Goal: Information Seeking & Learning: Understand process/instructions

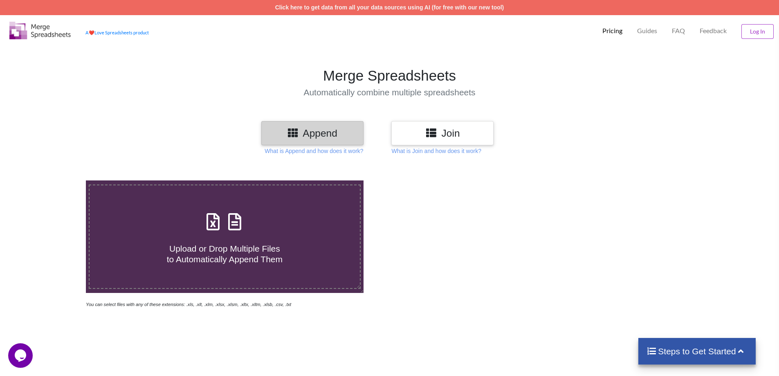
click at [414, 135] on h3 "Join" at bounding box center [442, 133] width 90 height 12
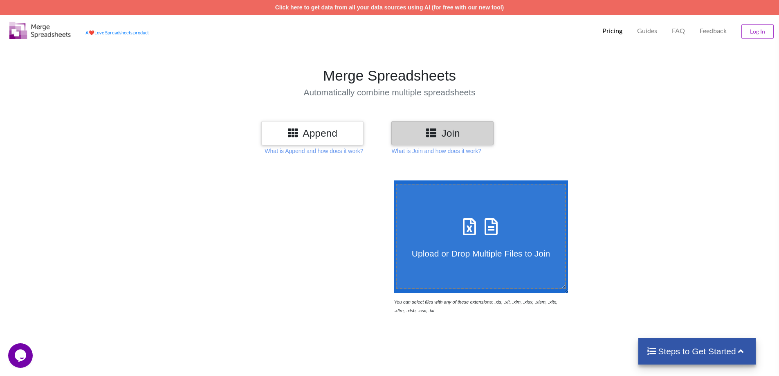
click at [295, 137] on icon at bounding box center [293, 132] width 12 height 10
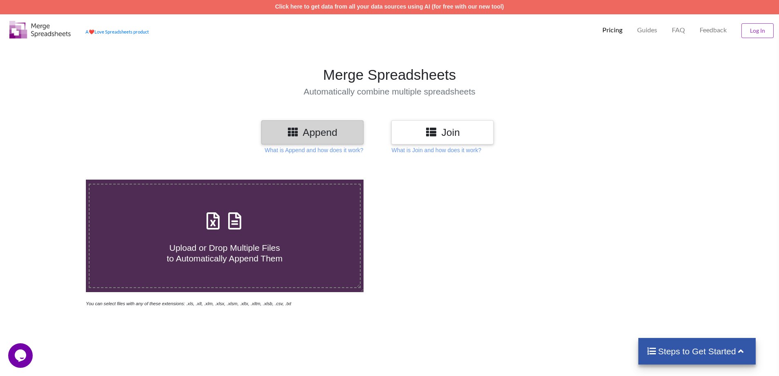
scroll to position [6, 0]
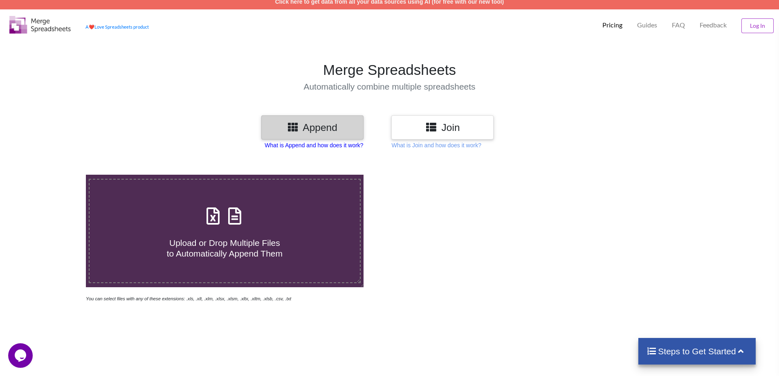
click at [318, 148] on p "What is Append and how does it work?" at bounding box center [313, 145] width 99 height 8
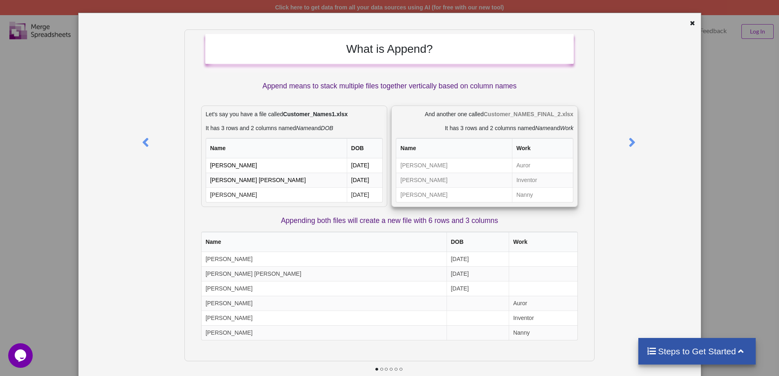
scroll to position [40, 0]
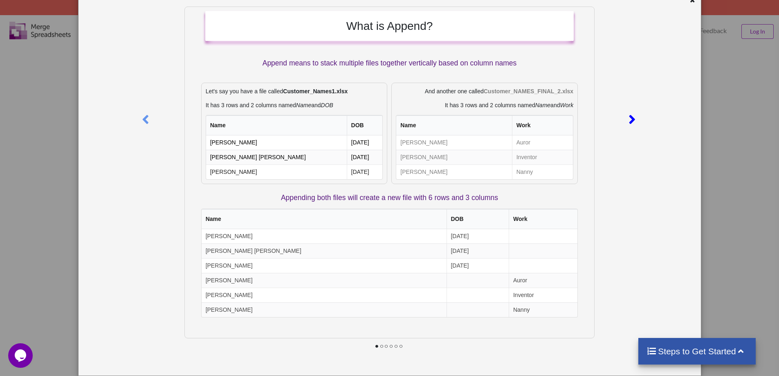
click at [627, 122] on icon at bounding box center [631, 116] width 17 height 14
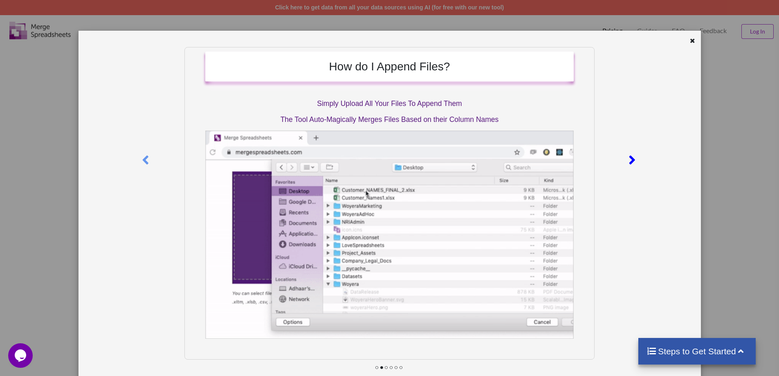
drag, startPoint x: 625, startPoint y: 159, endPoint x: 622, endPoint y: 116, distance: 43.4
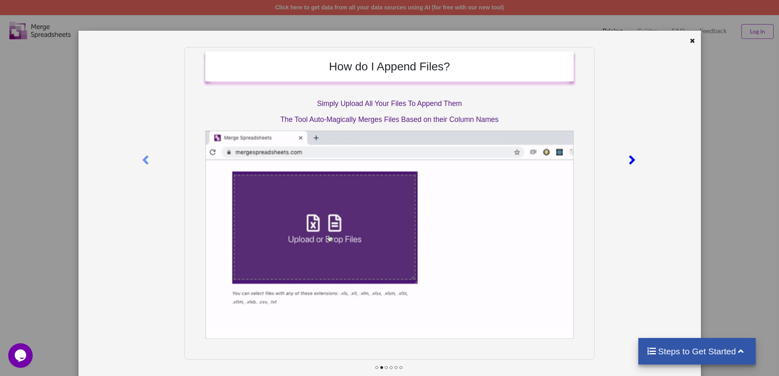
click at [623, 116] on div at bounding box center [632, 158] width 18 height 223
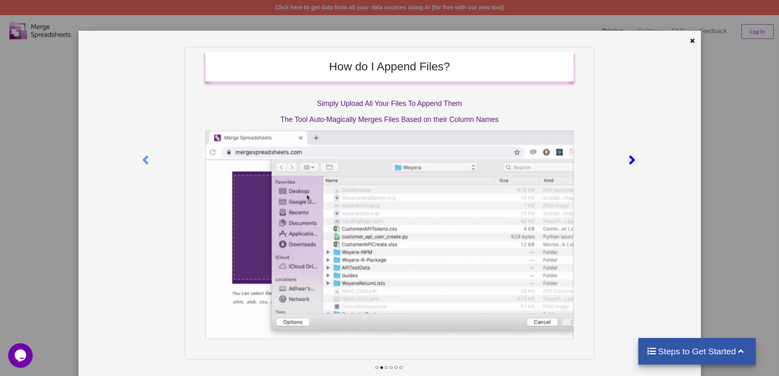
click at [632, 154] on icon at bounding box center [631, 156] width 17 height 14
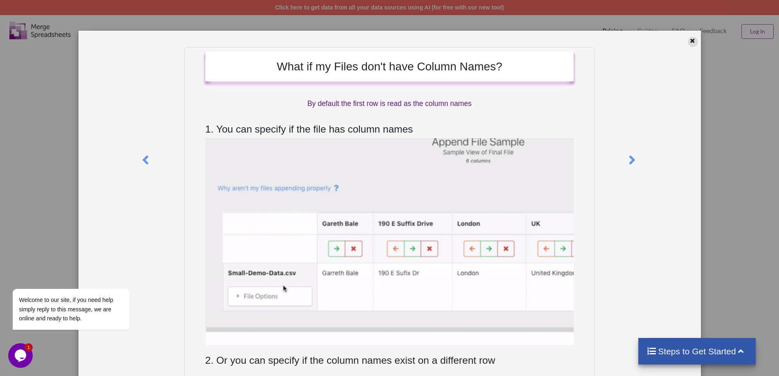
click at [692, 43] on div at bounding box center [693, 42] width 10 height 10
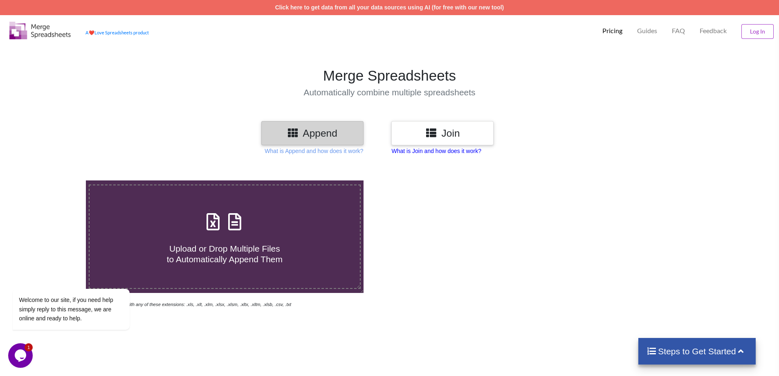
click at [443, 150] on p "What is Join and how does it work?" at bounding box center [436, 151] width 90 height 8
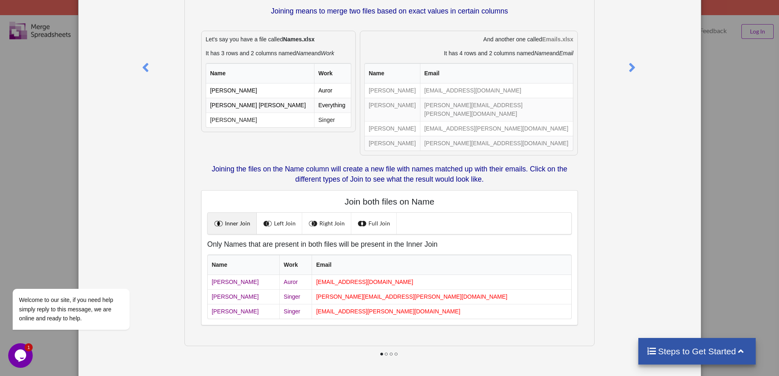
click at [736, 66] on div "What is Join? Joining means to merge two files based on exact values in certain…" at bounding box center [389, 188] width 779 height 376
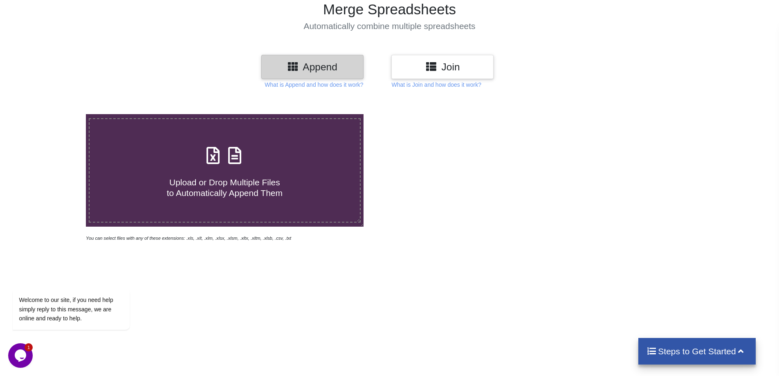
scroll to position [211, 0]
